Goal: Navigation & Orientation: Find specific page/section

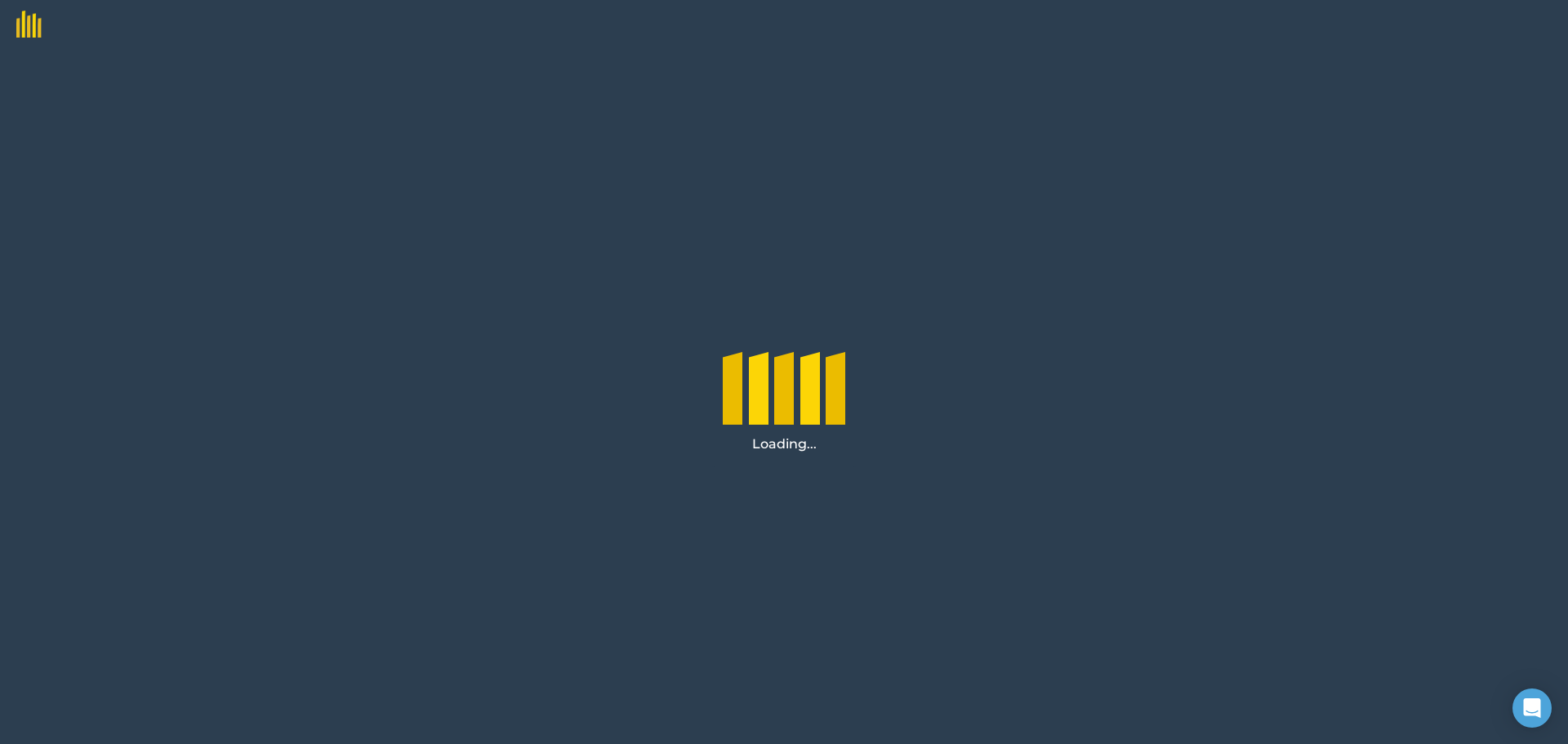
click at [36, 26] on img at bounding box center [21, 18] width 42 height 37
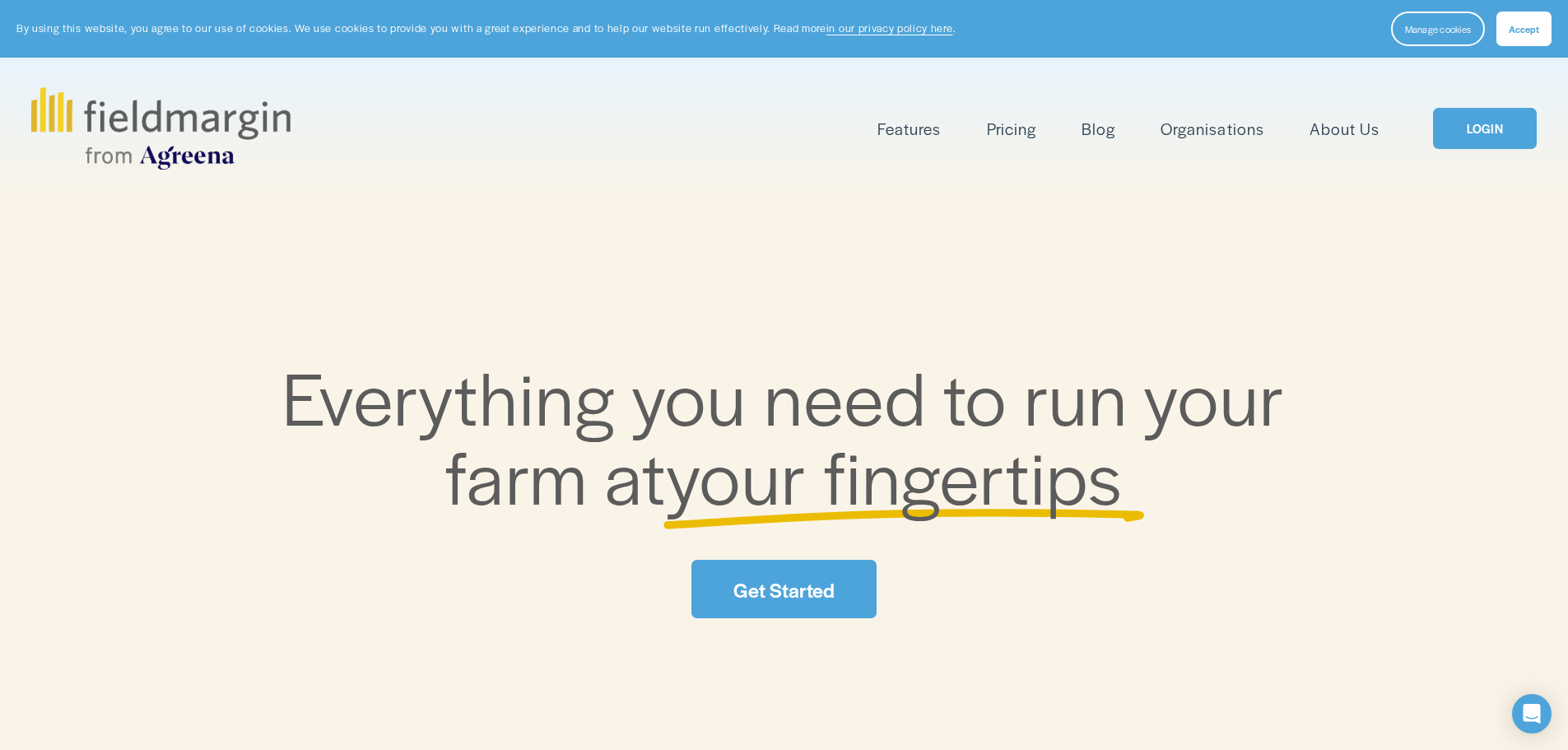
click at [1486, 128] on link "LOGIN" at bounding box center [1484, 128] width 104 height 42
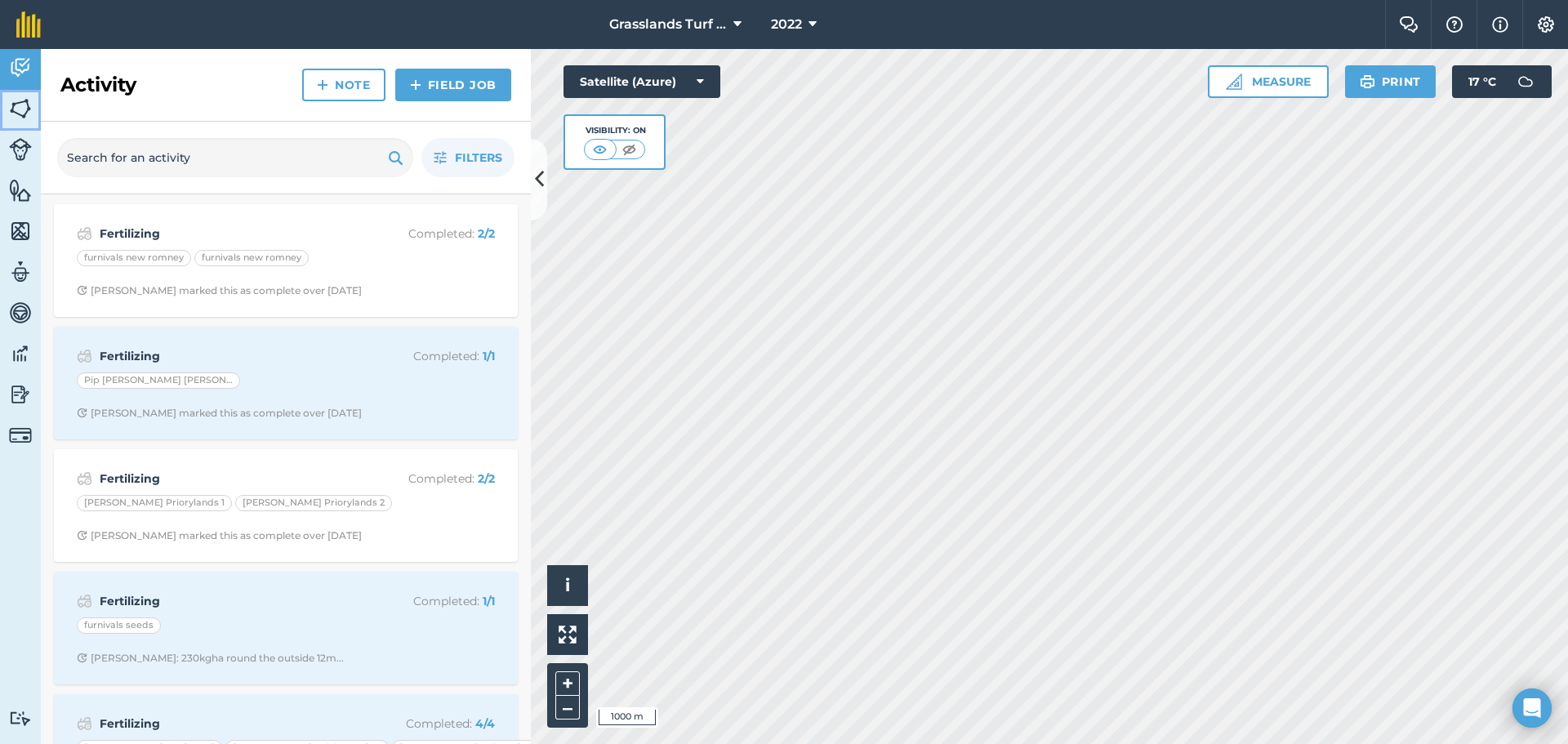
click at [15, 108] on img at bounding box center [20, 108] width 23 height 24
